Goal: Task Accomplishment & Management: Use online tool/utility

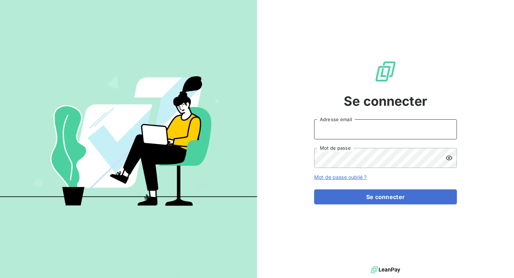
type input "[EMAIL_ADDRESS][PERSON_NAME][DOMAIN_NAME]"
click at [355, 133] on input "[EMAIL_ADDRESS][PERSON_NAME][DOMAIN_NAME]" at bounding box center [385, 129] width 143 height 20
click at [369, 208] on div "Se connecter [EMAIL_ADDRESS][PERSON_NAME][DOMAIN_NAME] Adresse email Mot de pas…" at bounding box center [385, 132] width 143 height 264
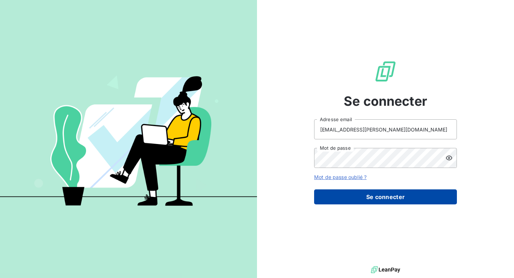
click at [372, 200] on button "Se connecter" at bounding box center [385, 196] width 143 height 15
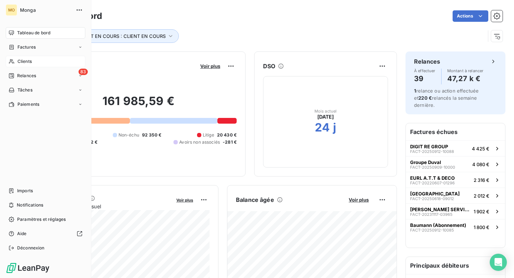
click at [43, 64] on div "Clients" at bounding box center [46, 61] width 80 height 11
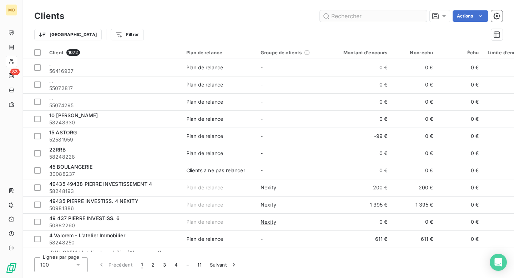
click at [347, 17] on input "text" at bounding box center [373, 15] width 107 height 11
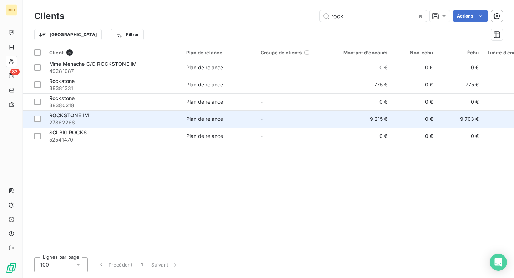
type input "rock"
click at [143, 123] on span "27862268" at bounding box center [113, 122] width 128 height 7
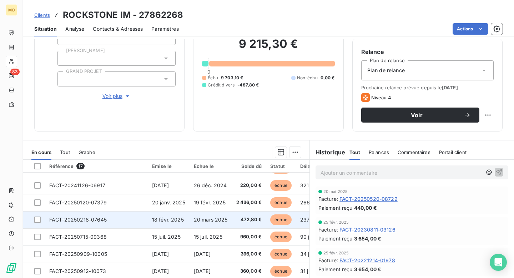
scroll to position [71, 0]
